Goal: Find specific page/section: Find specific page/section

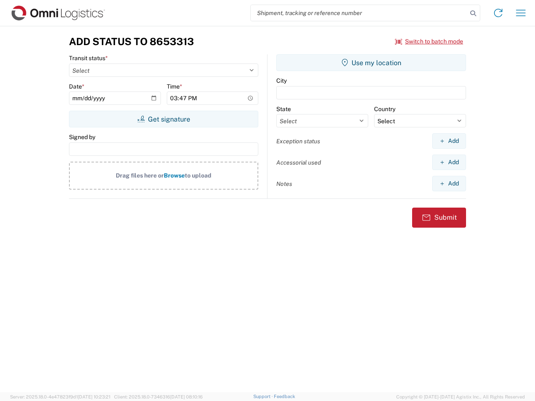
click at [359, 13] on input "search" at bounding box center [359, 13] width 216 height 16
click at [473, 13] on icon at bounding box center [473, 14] width 12 height 12
click at [498, 13] on icon at bounding box center [497, 12] width 13 height 13
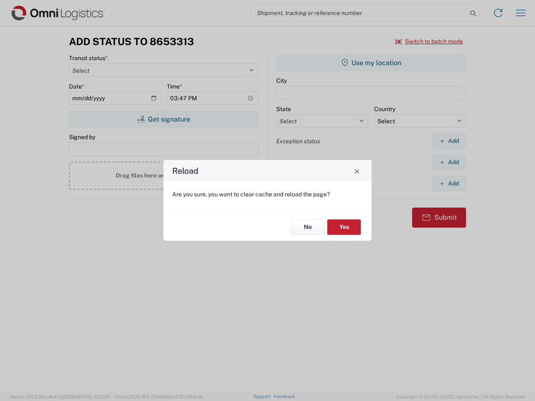
click at [520, 13] on div "Reload Are you sure, you want to clear cache and reload the page? No Yes" at bounding box center [267, 200] width 535 height 401
click at [429, 41] on div "Reload Are you sure, you want to clear cache and reload the page? No Yes" at bounding box center [267, 200] width 535 height 401
click at [163, 119] on div "Reload Are you sure, you want to clear cache and reload the page? No Yes" at bounding box center [267, 200] width 535 height 401
click at [371, 63] on div "Reload Are you sure, you want to clear cache and reload the page? No Yes" at bounding box center [267, 200] width 535 height 401
click at [449, 141] on div "Reload Are you sure, you want to clear cache and reload the page? No Yes" at bounding box center [267, 200] width 535 height 401
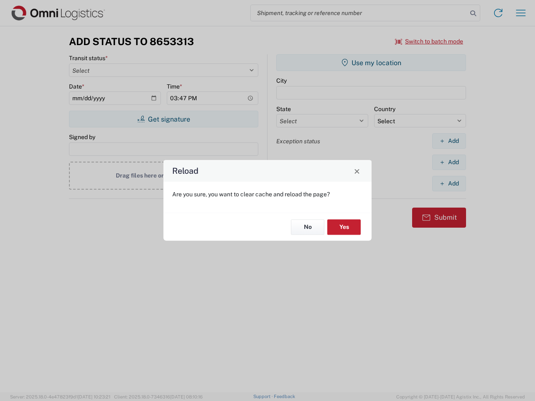
click at [449, 162] on div "Reload Are you sure, you want to clear cache and reload the page? No Yes" at bounding box center [267, 200] width 535 height 401
click at [449, 183] on div "Reload Are you sure, you want to clear cache and reload the page? No Yes" at bounding box center [267, 200] width 535 height 401
